Goal: Task Accomplishment & Management: Use online tool/utility

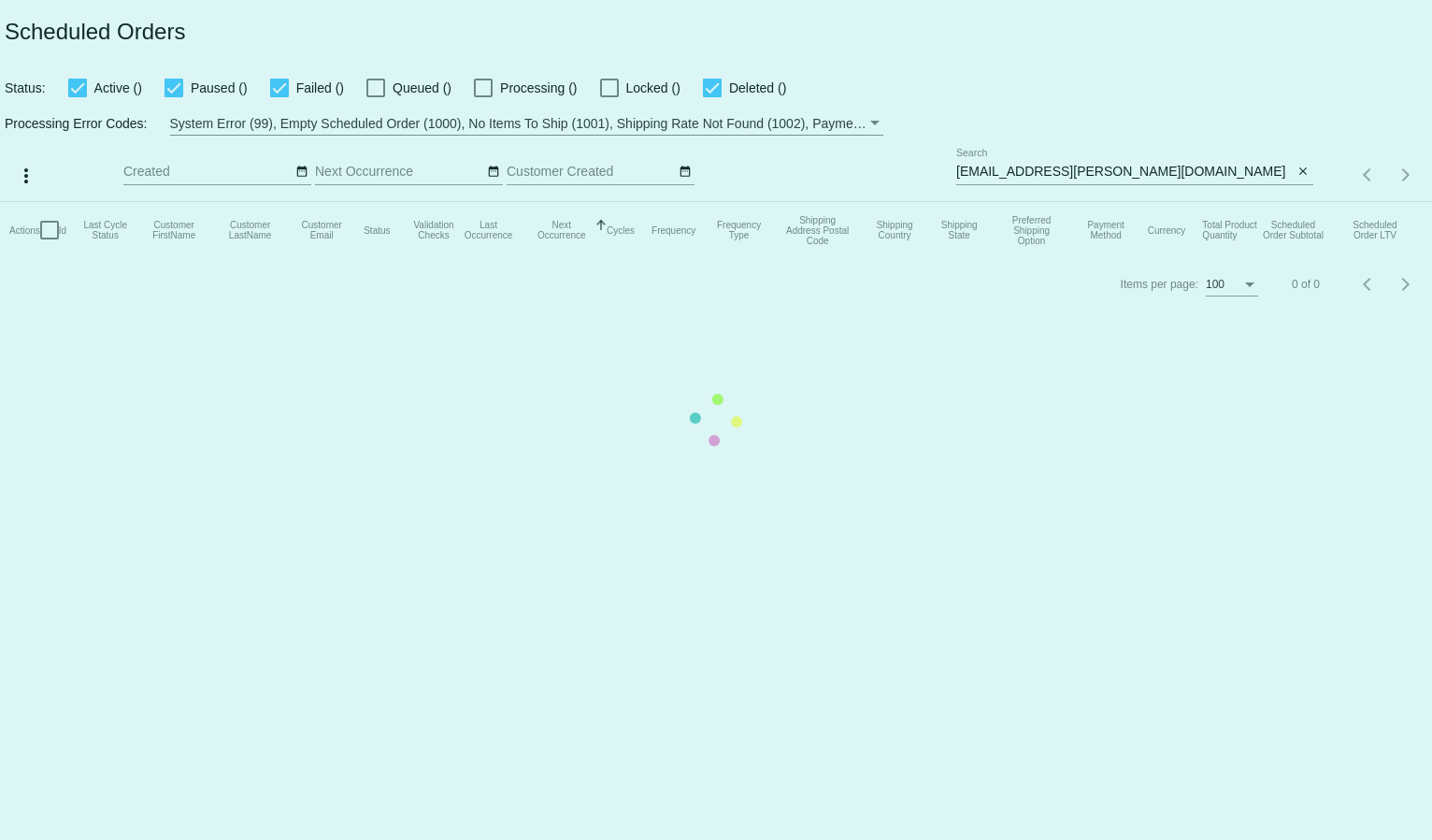
click at [1024, 202] on mat-table "Actions Id Last Cycle Status Customer FirstName Customer LastName Customer Emai…" at bounding box center [716, 230] width 1432 height 56
click at [1024, 169] on app-dashboard-scheduled-orders "Scheduled Orders Status: Active (0) Paused (0) Failed (0) Queued (0) Processing…" at bounding box center [716, 155] width 1432 height 311
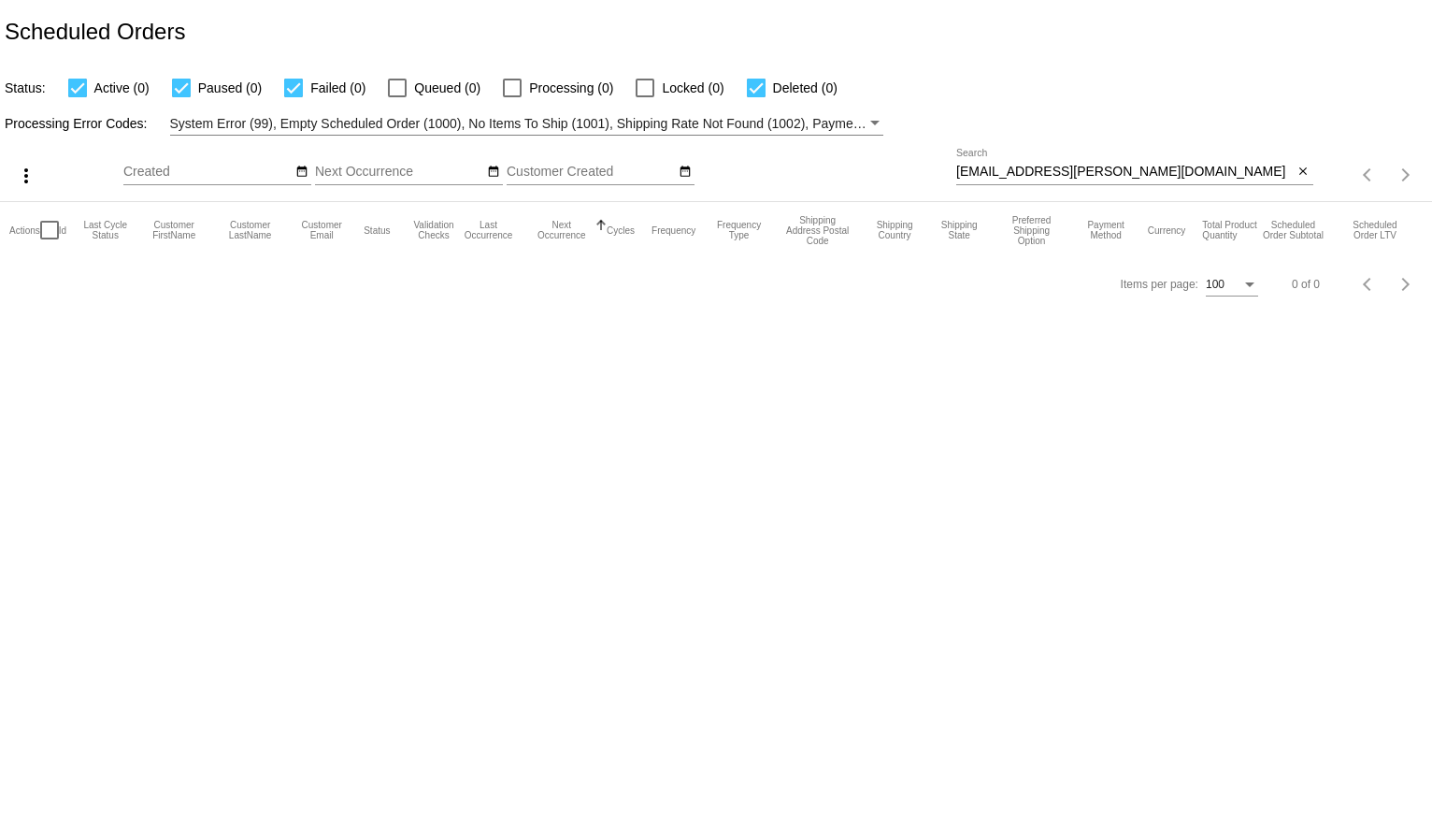
click at [1024, 169] on input "[EMAIL_ADDRESS][PERSON_NAME][DOMAIN_NAME]" at bounding box center [1125, 172] width 338 height 15
paste input "[EMAIL_ADDRESS]"
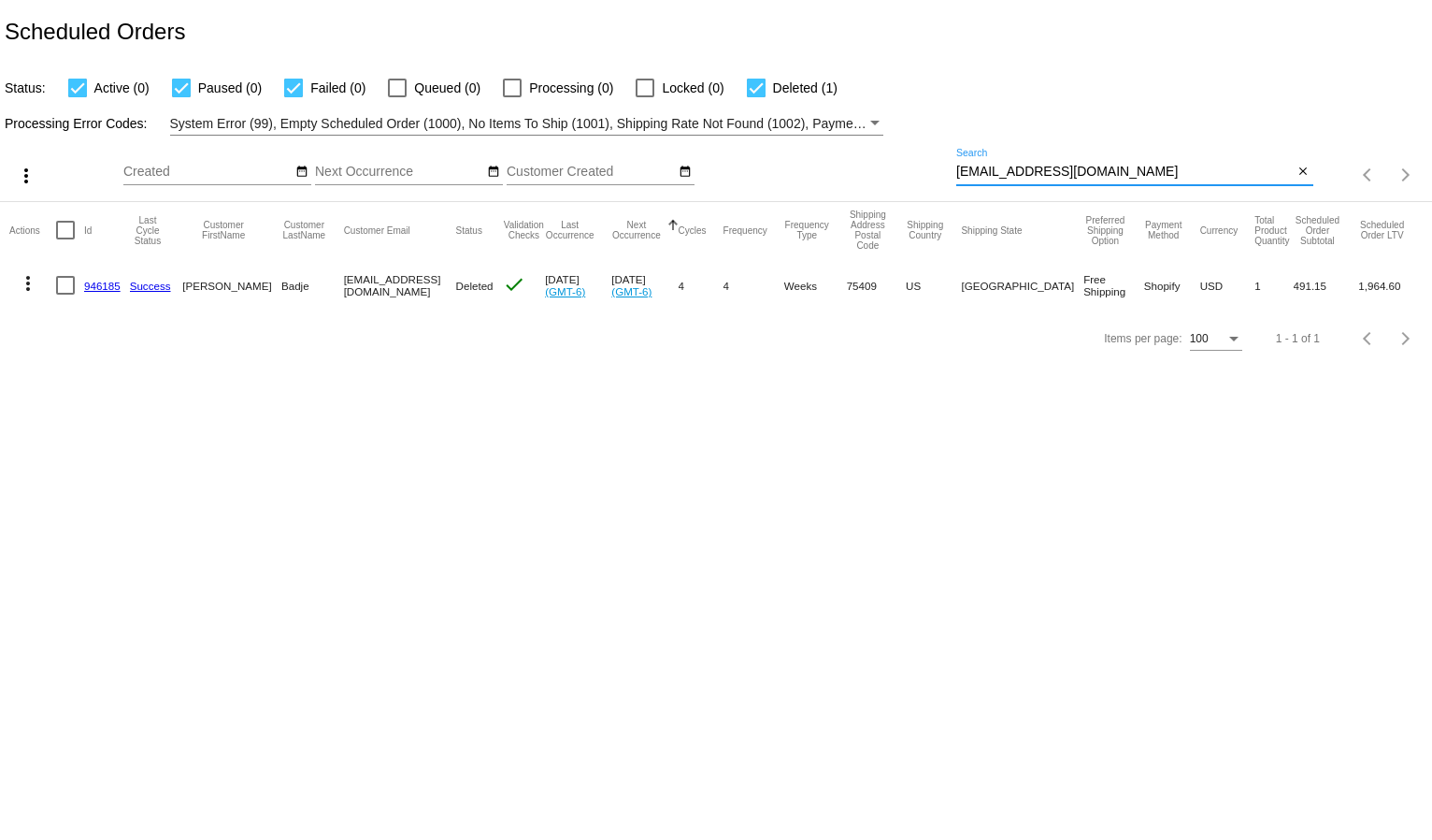
type input "[EMAIL_ADDRESS][DOMAIN_NAME]"
click at [1062, 88] on div "Status: Active (0) Paused (0) Failed (0) Queued (0) Processing (0) Locked (0) D…" at bounding box center [716, 81] width 1432 height 36
